Goal: Navigation & Orientation: Find specific page/section

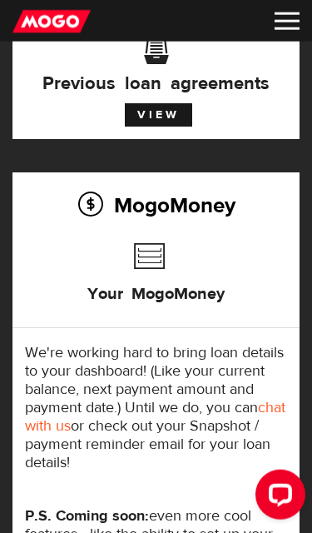
scroll to position [46, 0]
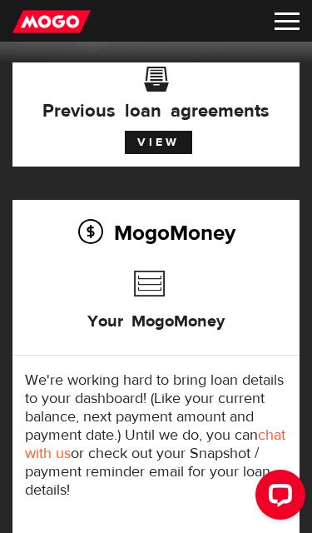
click at [295, 27] on img at bounding box center [287, 20] width 25 height 17
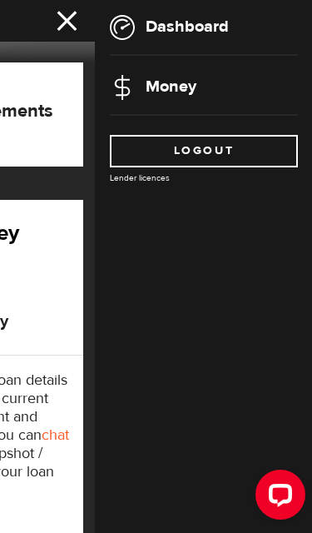
click at [179, 92] on link "Money" at bounding box center [153, 86] width 87 height 21
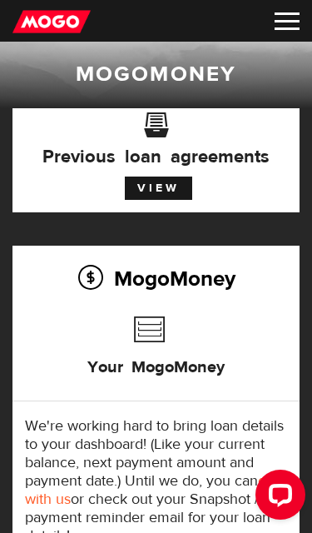
click at [152, 362] on h3 "Your MogoMoney" at bounding box center [155, 363] width 137 height 53
click at [290, 22] on img at bounding box center [287, 20] width 25 height 17
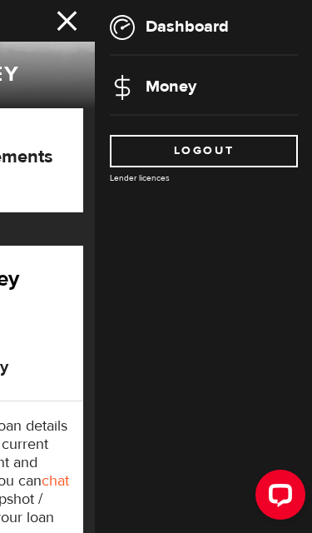
click at [153, 24] on link "Dashboard" at bounding box center [169, 26] width 119 height 21
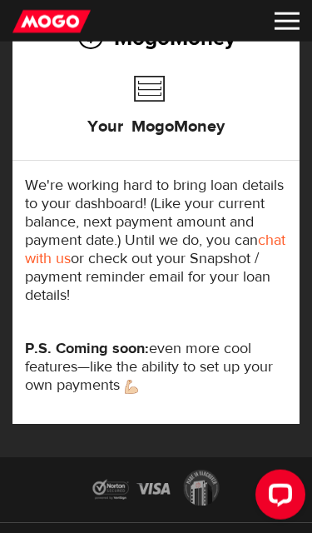
scroll to position [301, 0]
